Goal: Navigation & Orientation: Find specific page/section

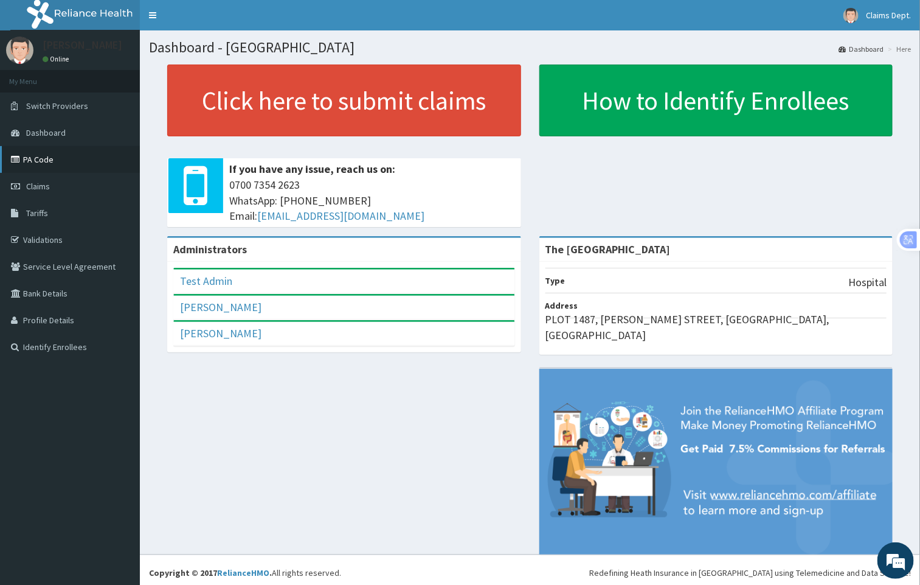
click at [57, 156] on link "PA Code" at bounding box center [70, 159] width 140 height 27
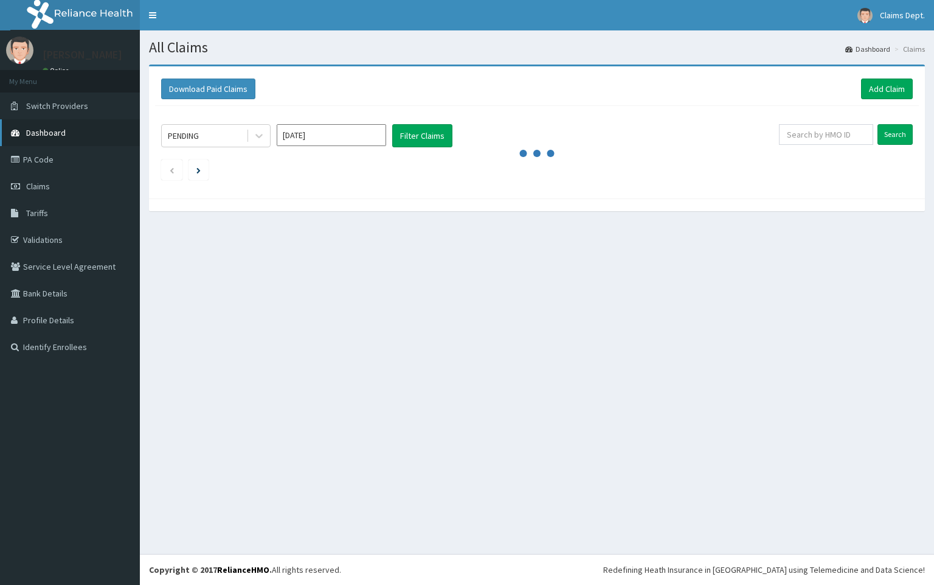
click at [57, 128] on span "Dashboard" at bounding box center [46, 132] width 40 height 11
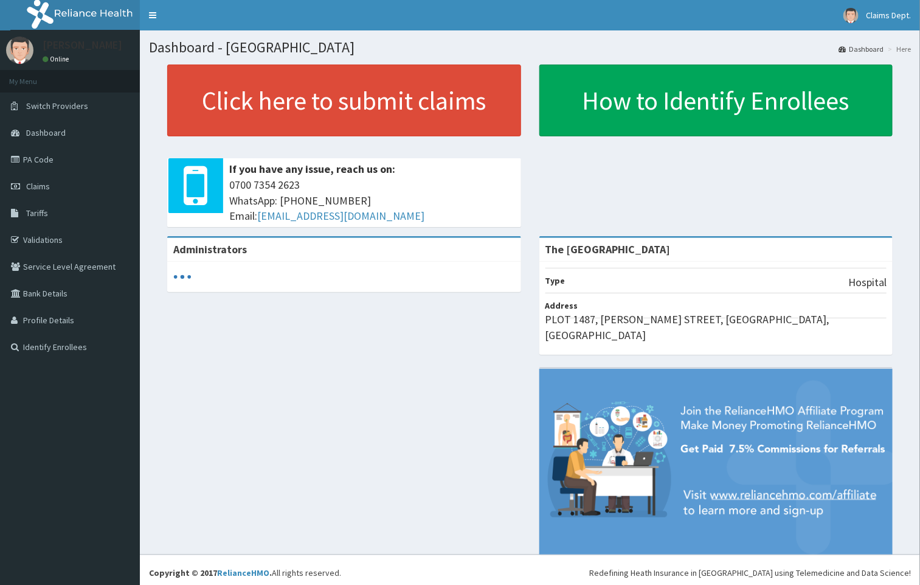
click at [51, 131] on span "Dashboard" at bounding box center [46, 132] width 40 height 11
